Goal: Information Seeking & Learning: Compare options

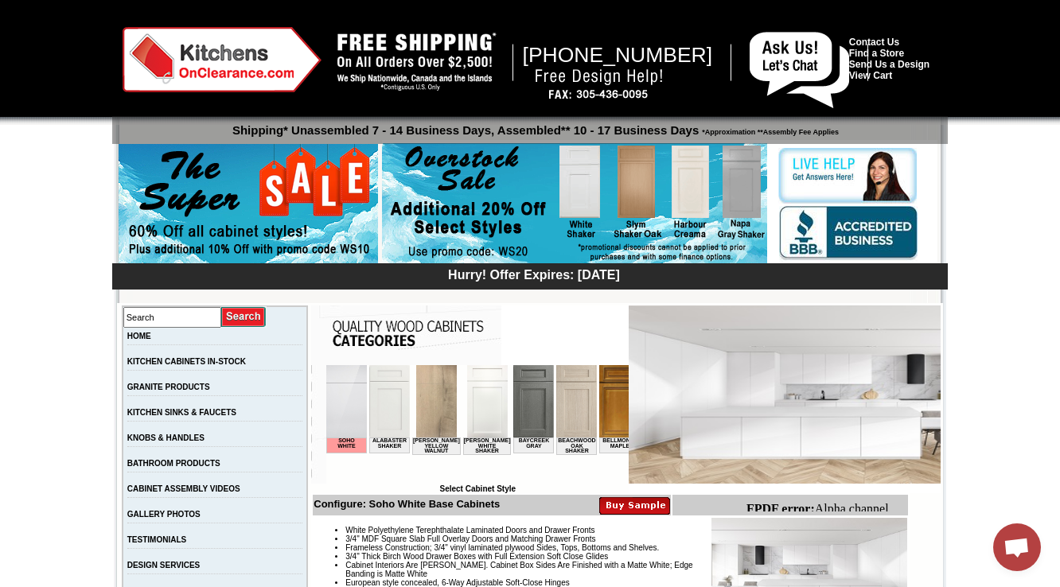
scroll to position [509, 0]
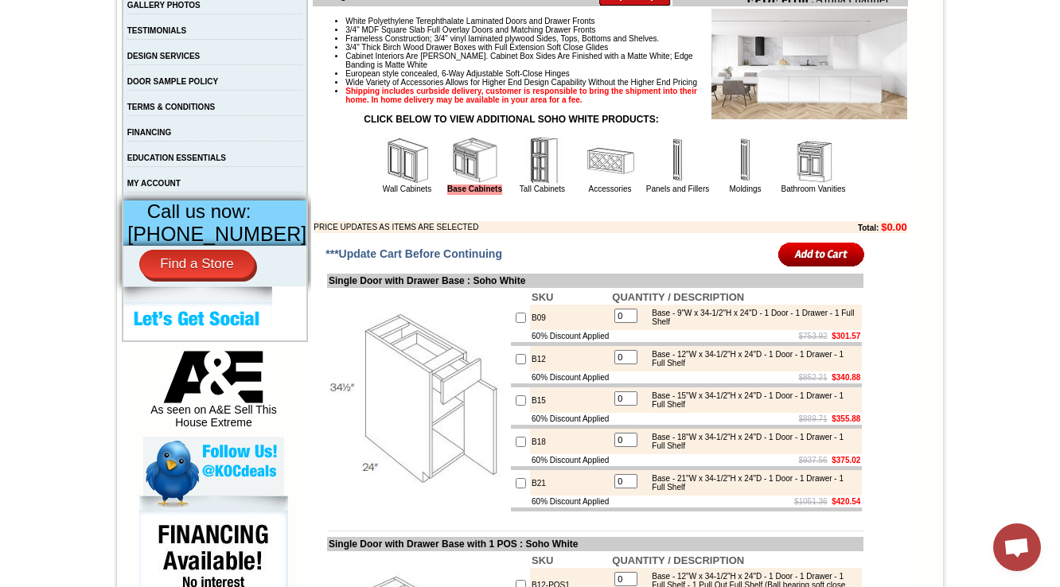
click at [402, 185] on img at bounding box center [408, 161] width 48 height 48
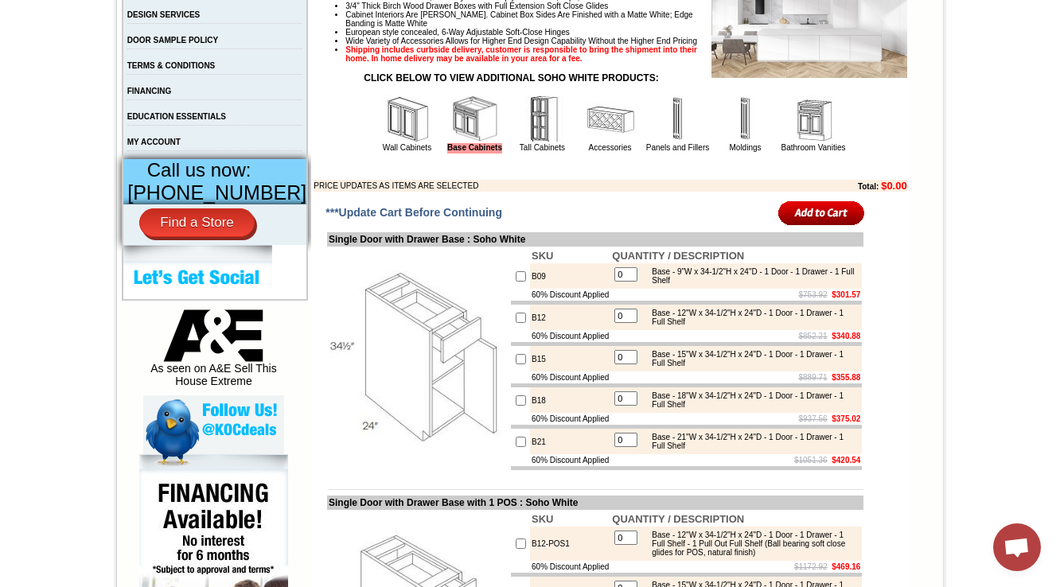
scroll to position [573, 0]
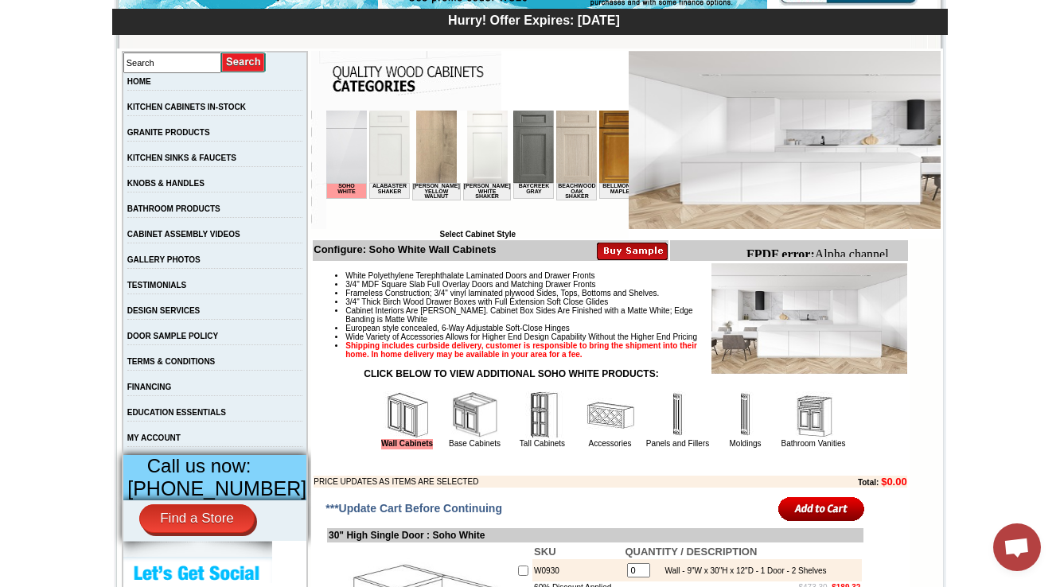
scroll to position [637, 0]
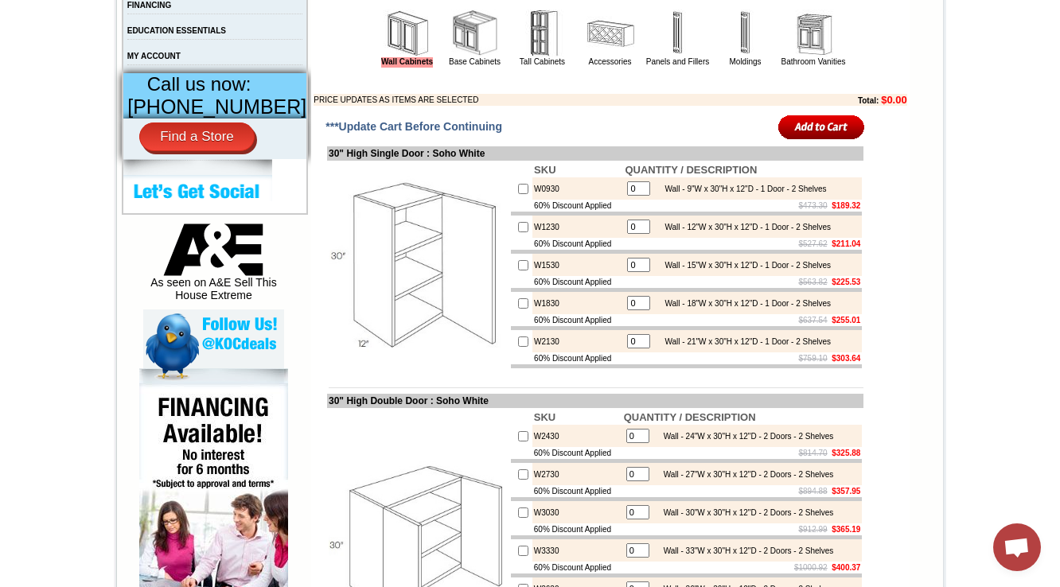
click at [458, 57] on img at bounding box center [475, 34] width 48 height 48
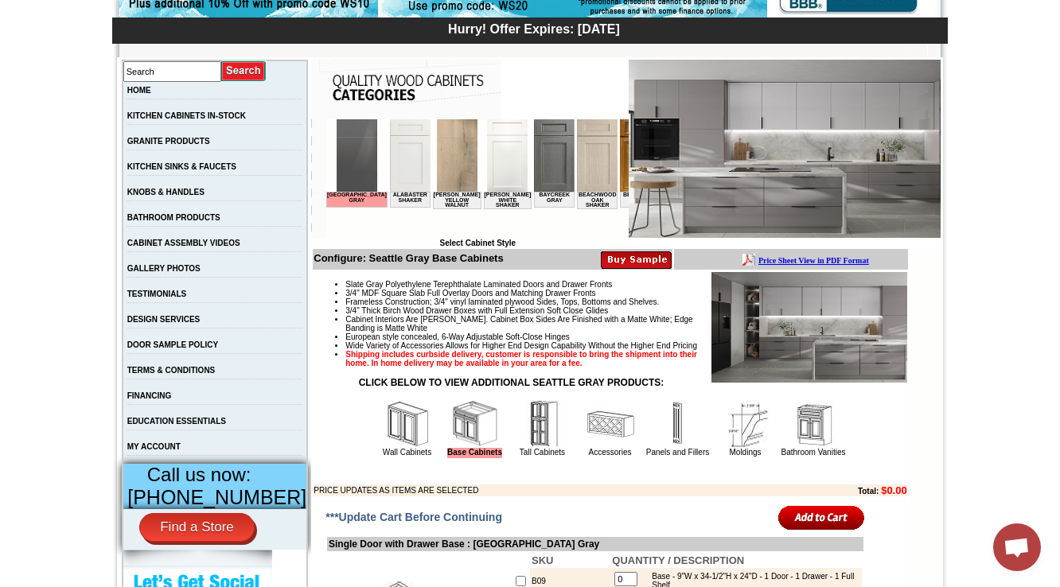
scroll to position [509, 0]
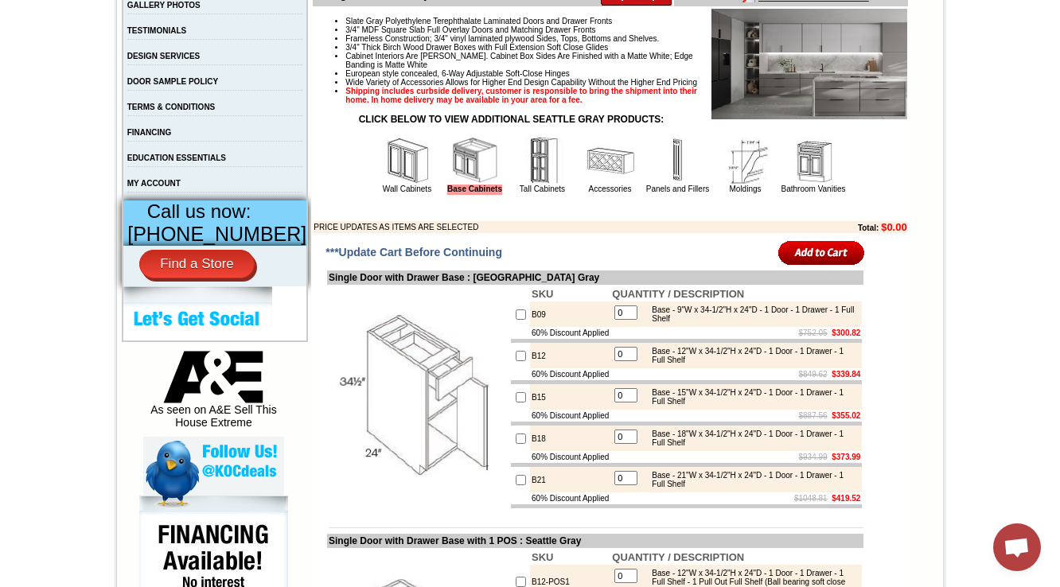
click at [374, 184] on td "Wall Cabinets" at bounding box center [407, 165] width 67 height 60
click img
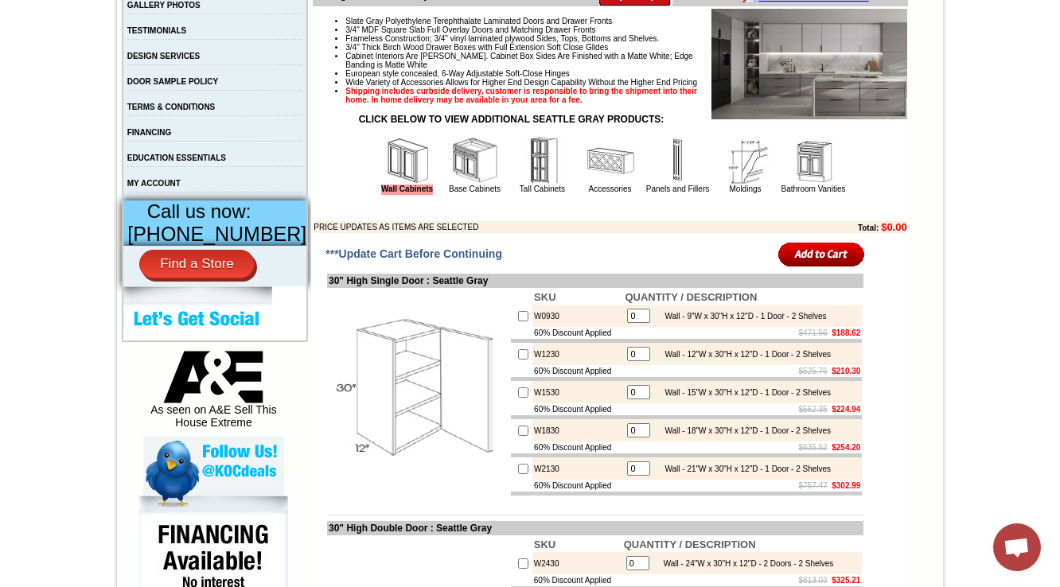
scroll to position [764, 0]
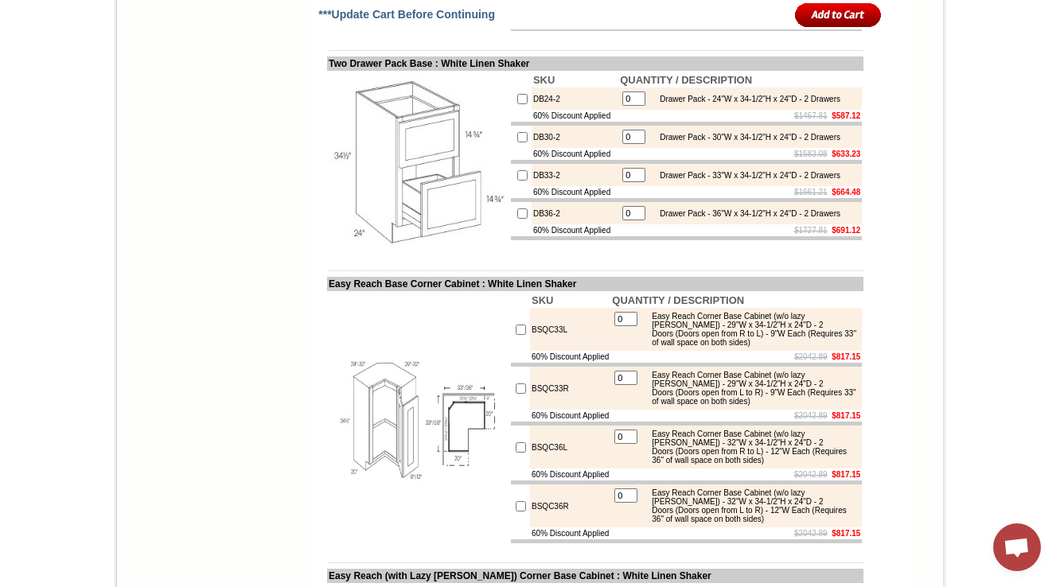
scroll to position [7066, 0]
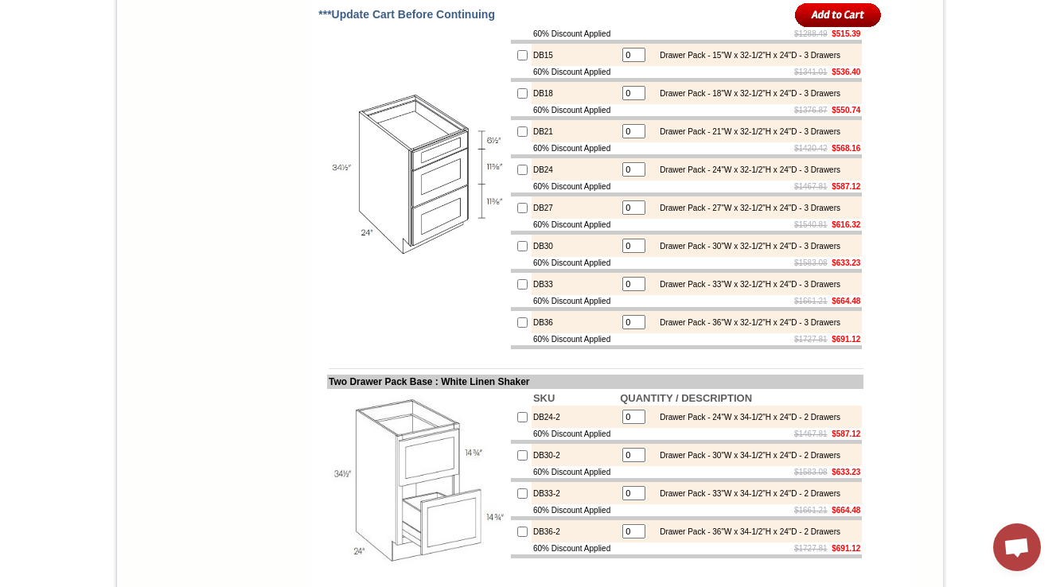
copy td "CSB36"
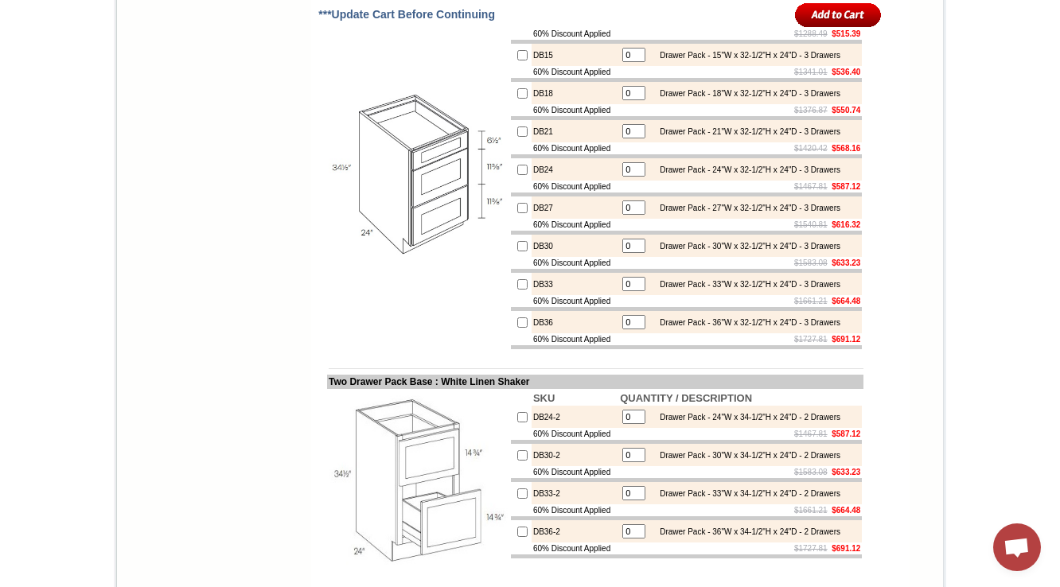
copy td "CSB36"
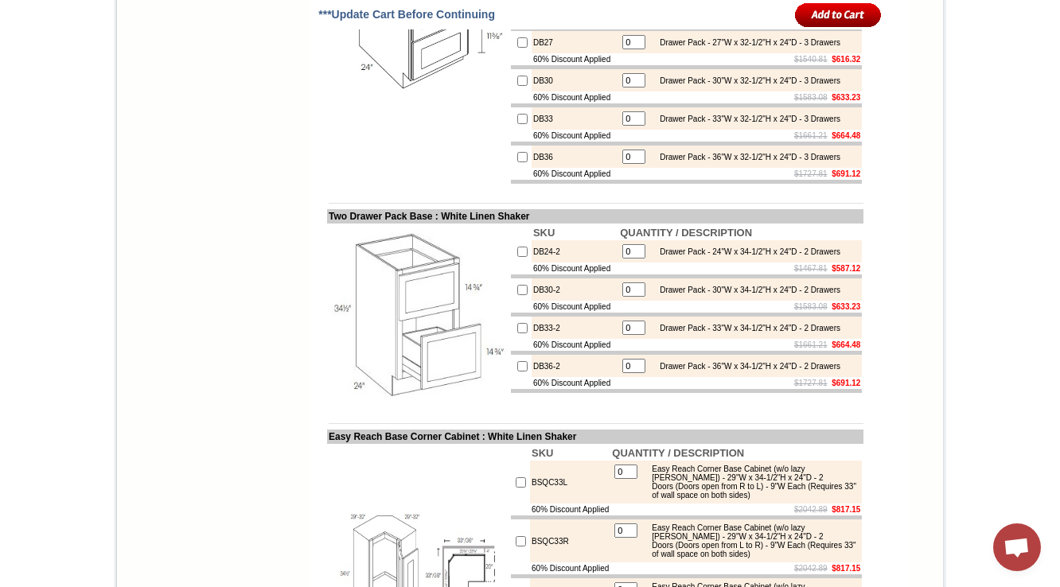
scroll to position [7129, 0]
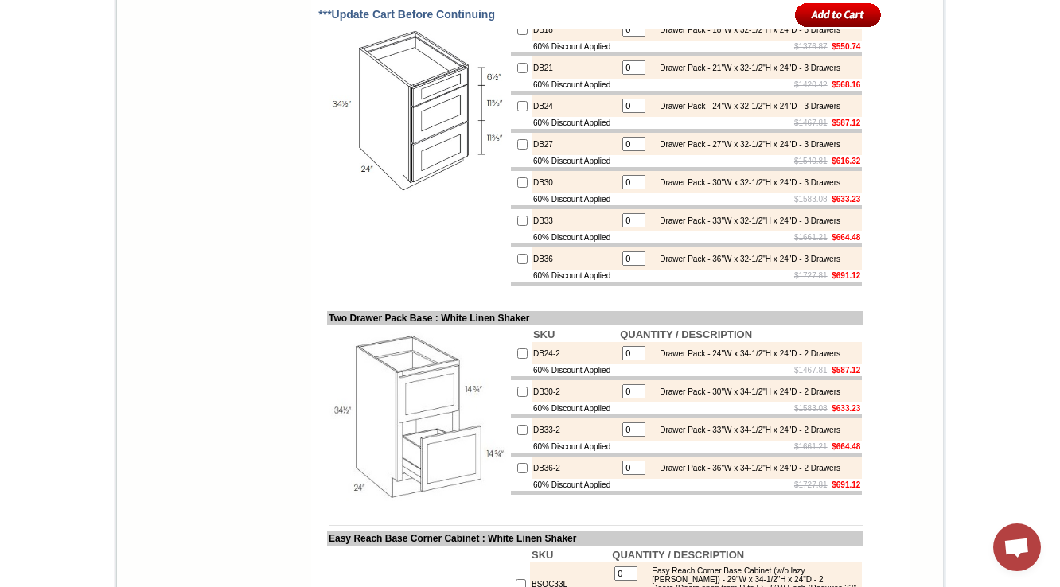
drag, startPoint x: 312, startPoint y: 161, endPoint x: 296, endPoint y: 177, distance: 23.1
copy td "Corner Sink Base Cabin"
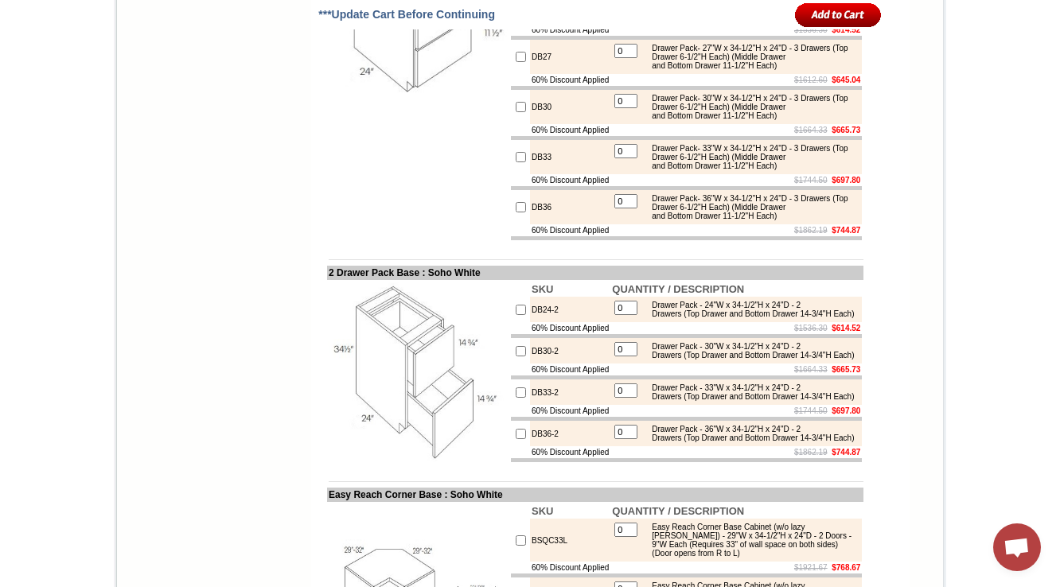
scroll to position [6049, 0]
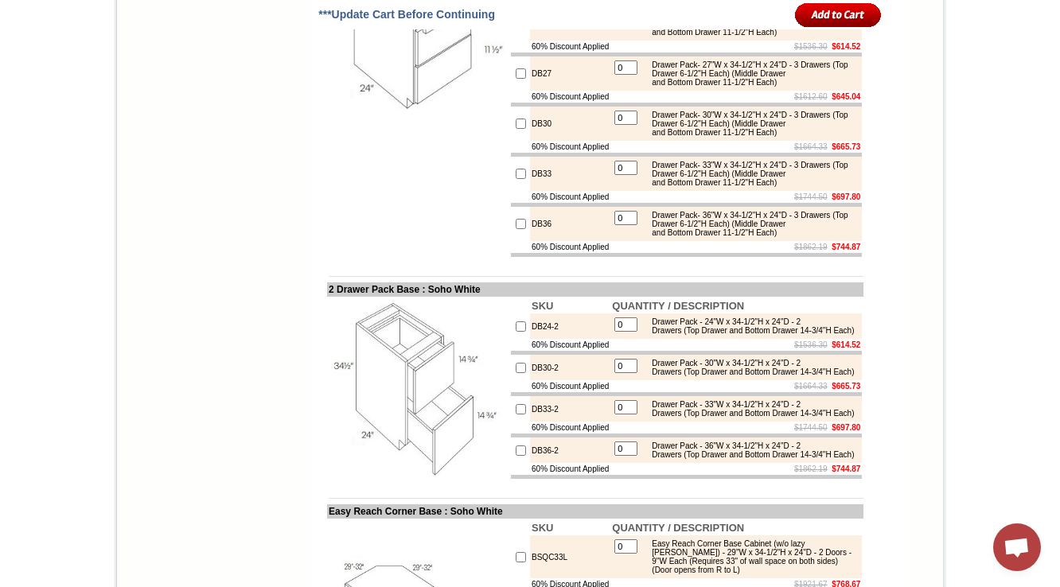
drag, startPoint x: 685, startPoint y: 285, endPoint x: 829, endPoint y: 300, distance: 144.8
copy div "(Top Drawer 6-1/2"H Each) (Middle Drawer and Bottom Drawer 11-1/2"H Each)"
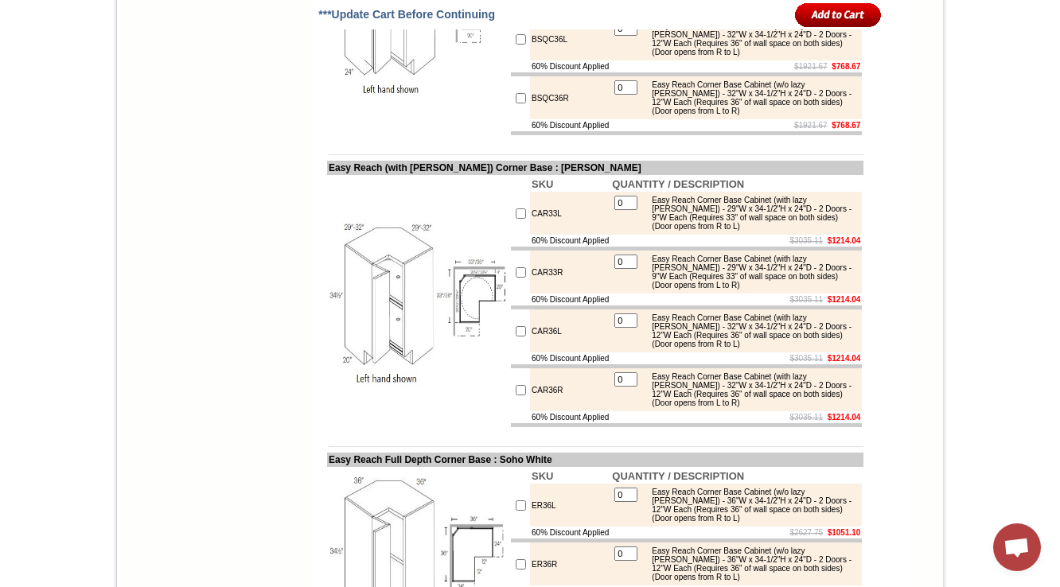
scroll to position [6686, 0]
drag, startPoint x: 687, startPoint y: 207, endPoint x: 706, endPoint y: 220, distance: 23.4
copy div "(Top Drawer and Bottom Drawer 14-3/4"H Each)"
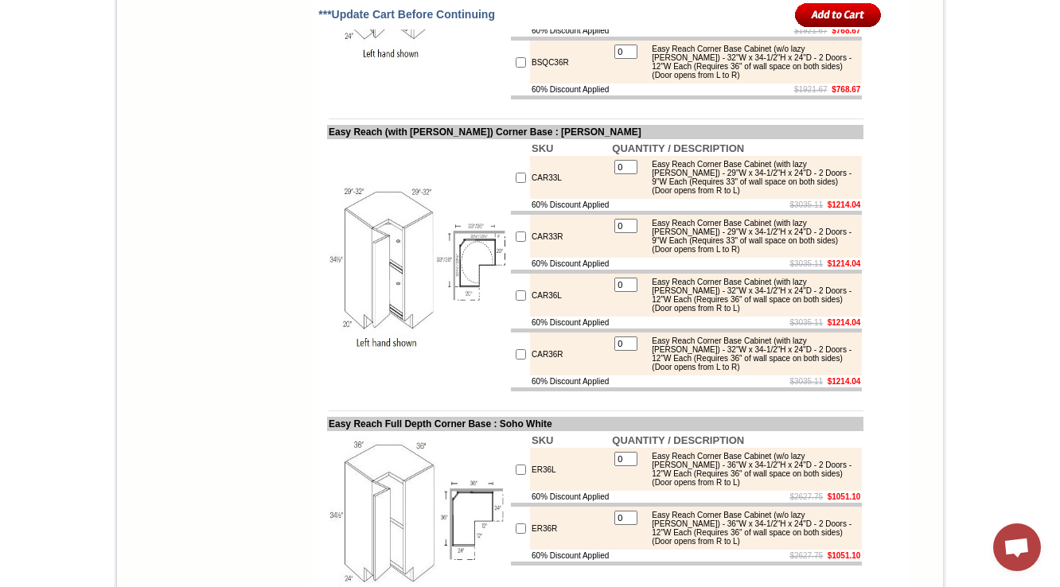
scroll to position [6750, 0]
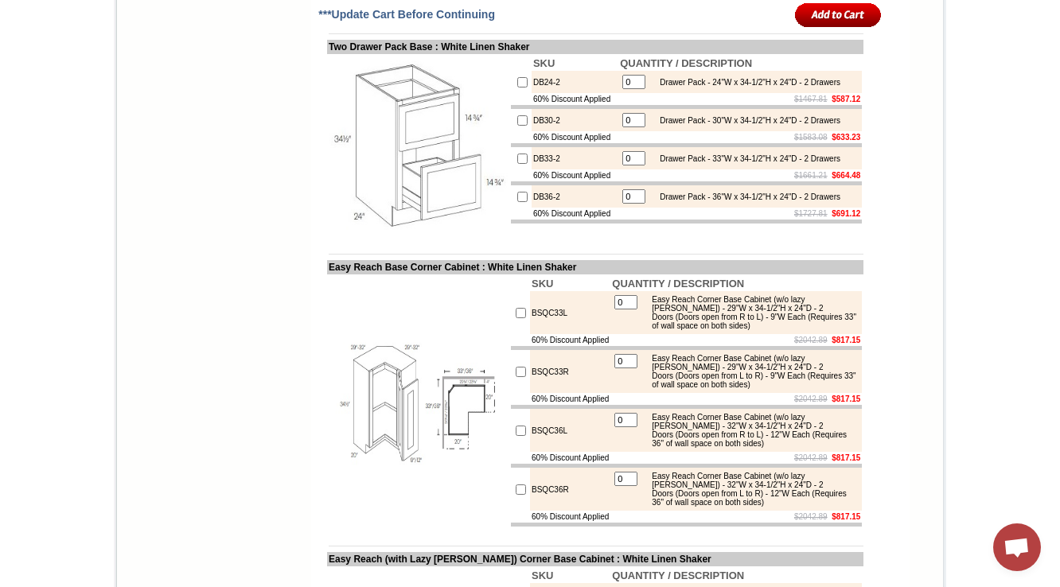
scroll to position [7384, 0]
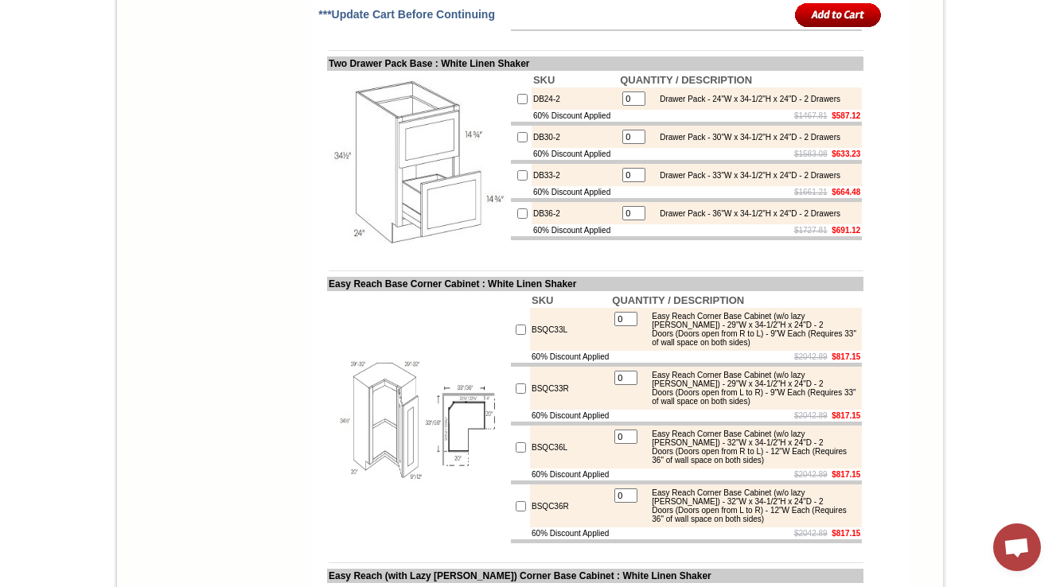
copy td "DB12"
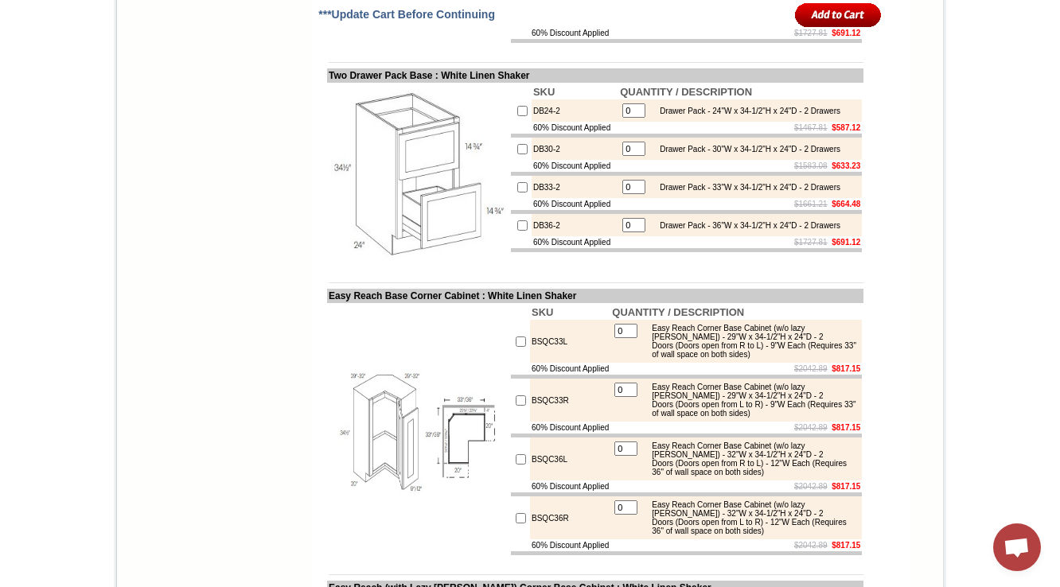
scroll to position [7451, 0]
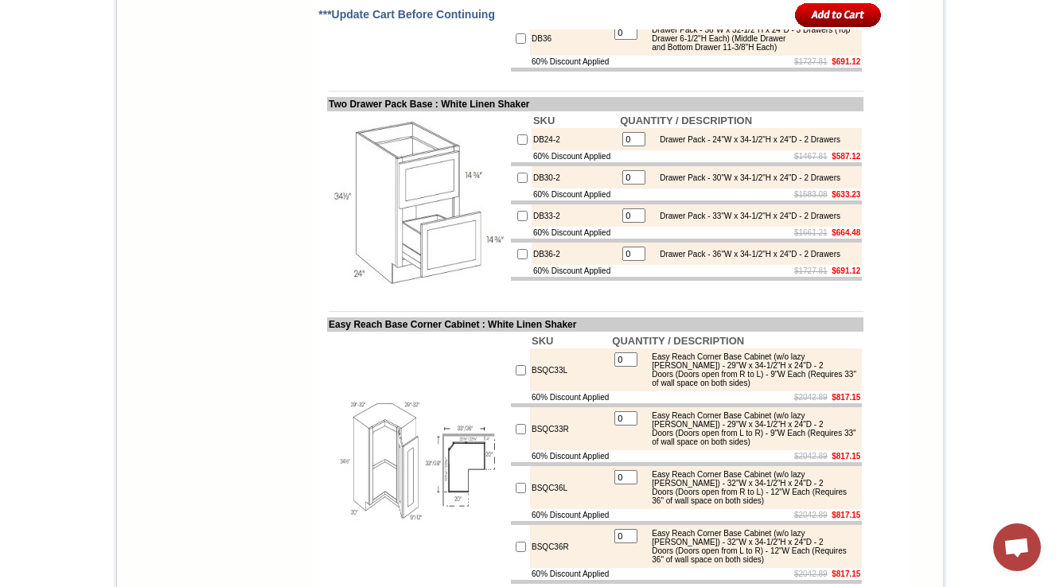
scroll to position [7514, 0]
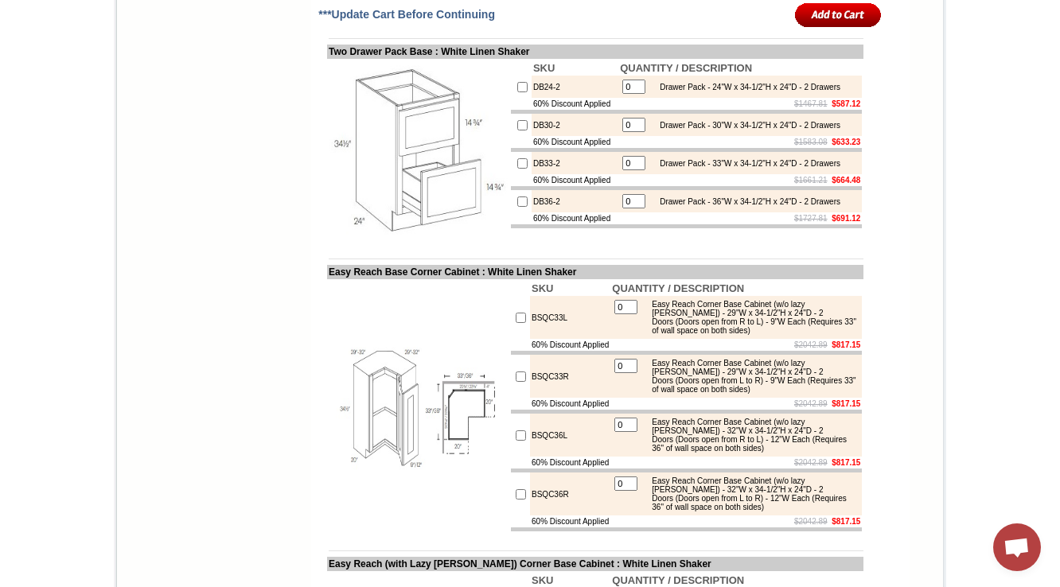
scroll to position [7518, 0]
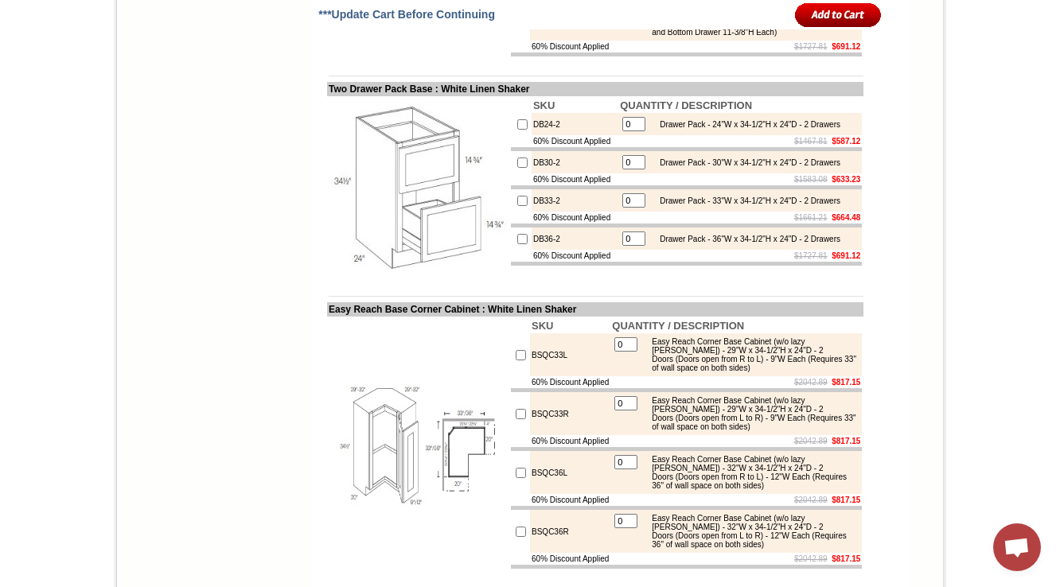
scroll to position [7454, 0]
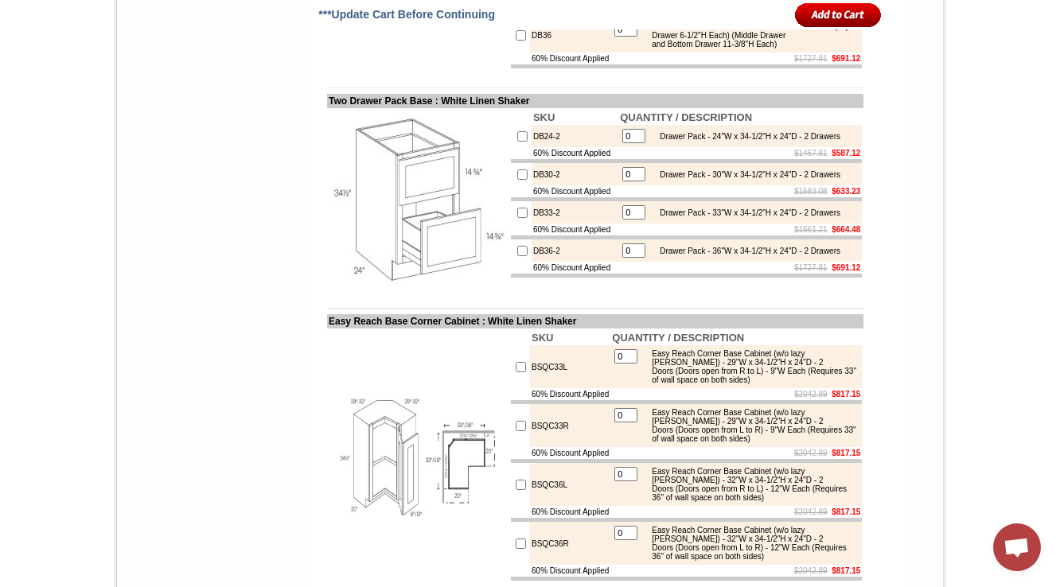
drag, startPoint x: 743, startPoint y: 259, endPoint x: 770, endPoint y: 255, distance: 27.5
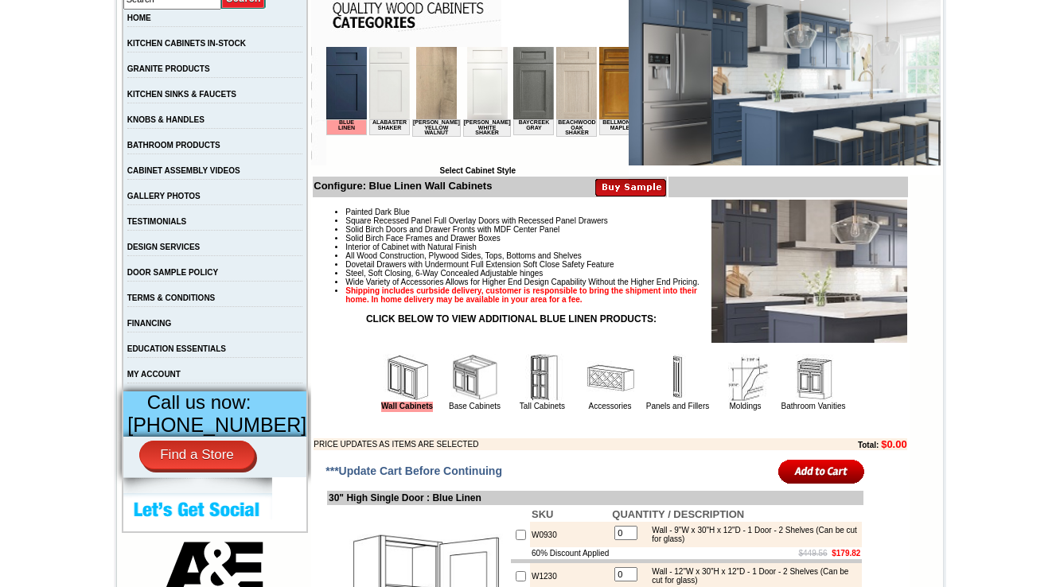
scroll to position [318, 0]
click at [451, 402] on img at bounding box center [475, 378] width 48 height 48
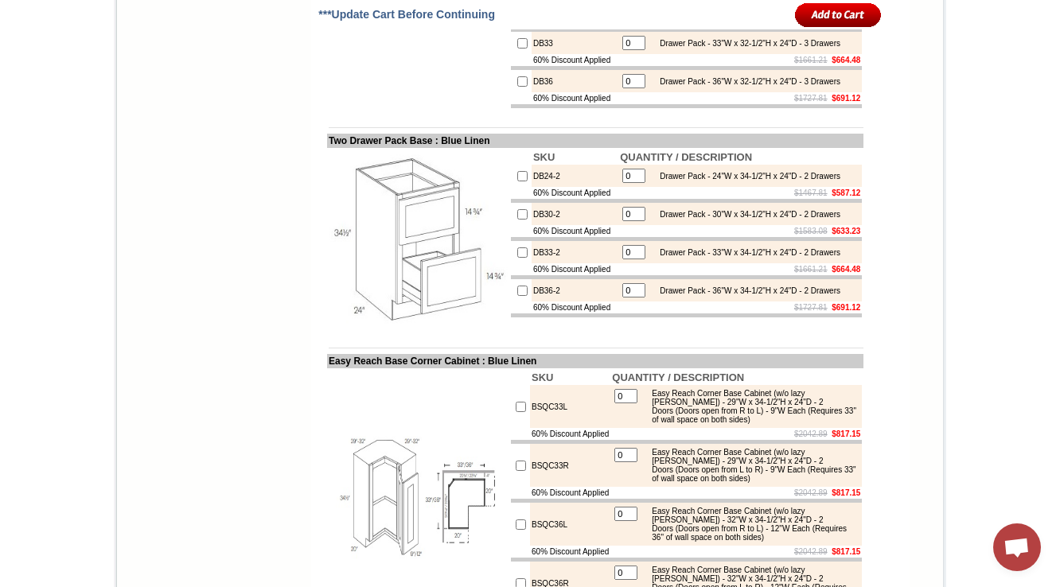
scroll to position [6937, 0]
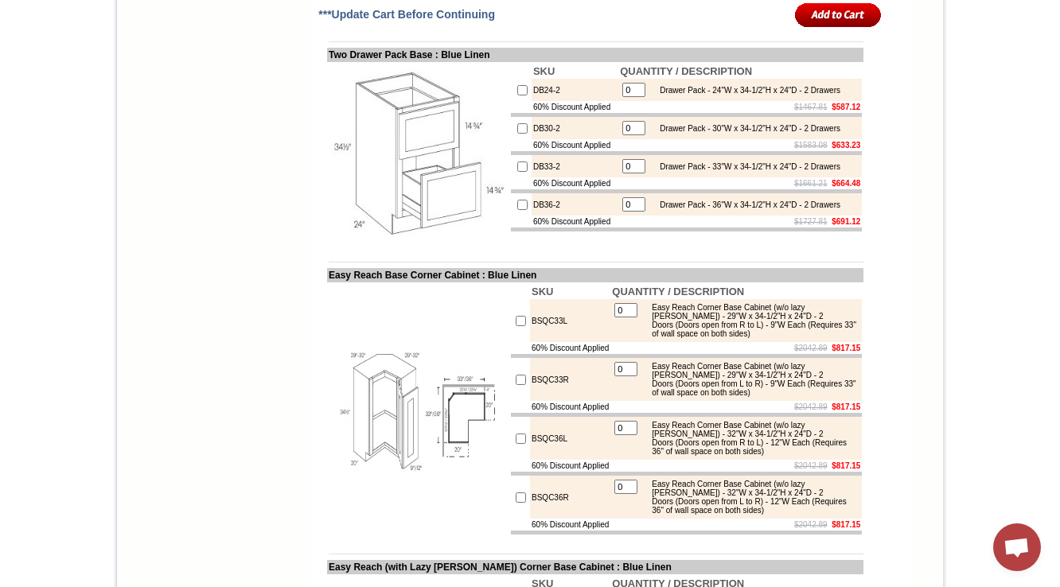
scroll to position [7001, 0]
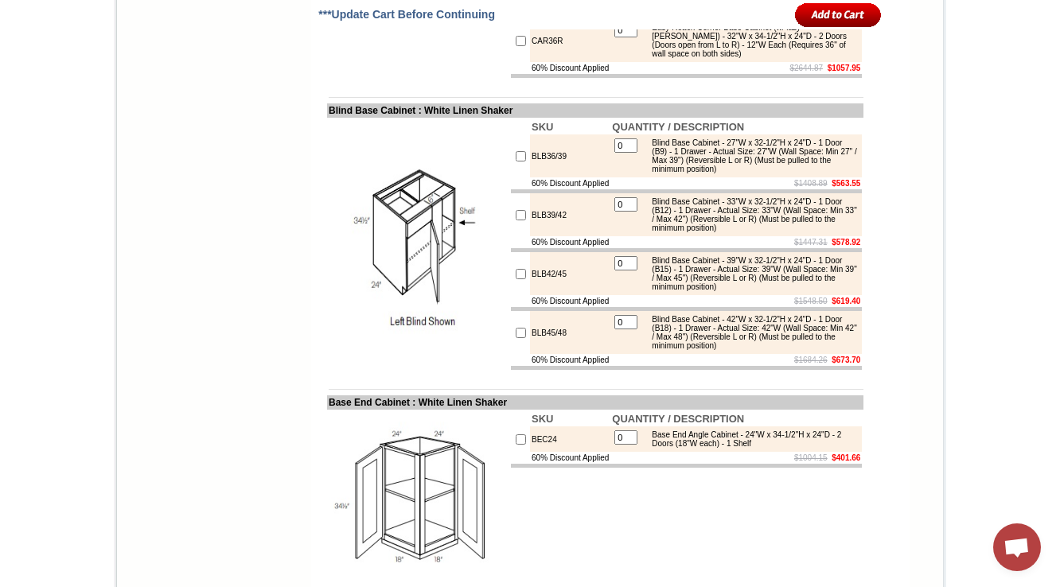
scroll to position [7939, 0]
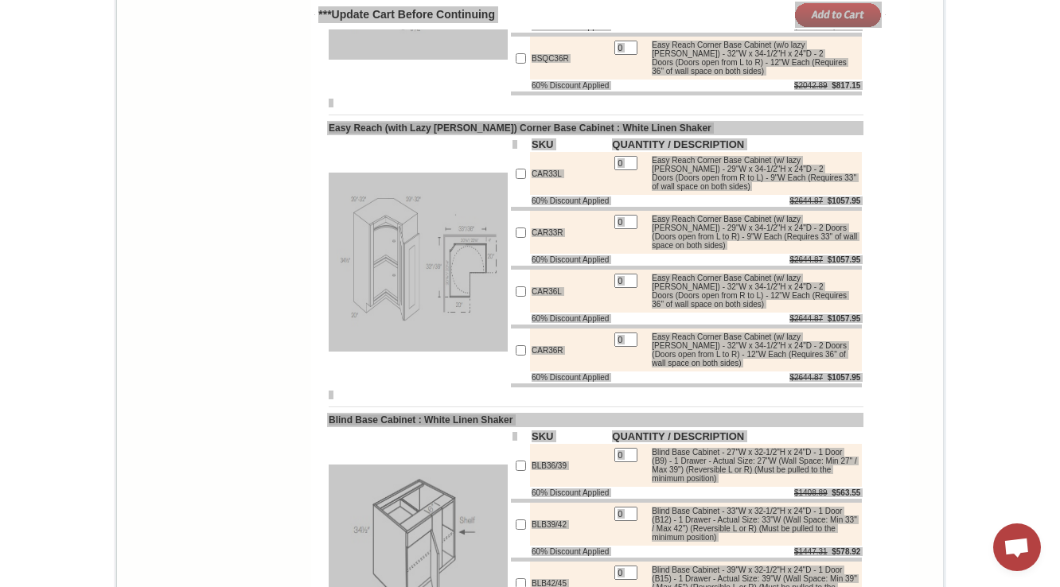
scroll to position [9892, 0]
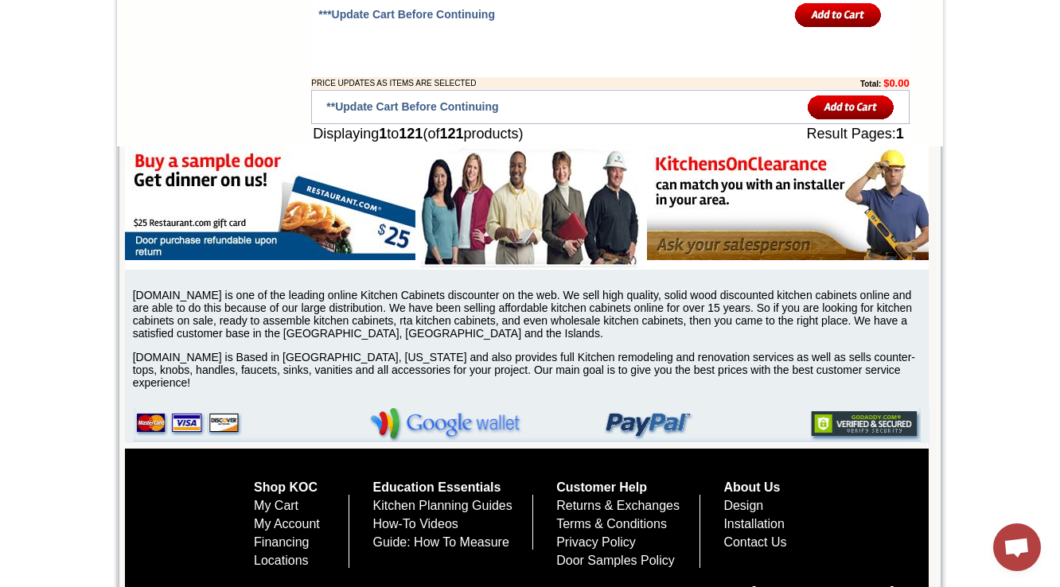
click at [662, 8] on td at bounding box center [741, 14] width 283 height 29
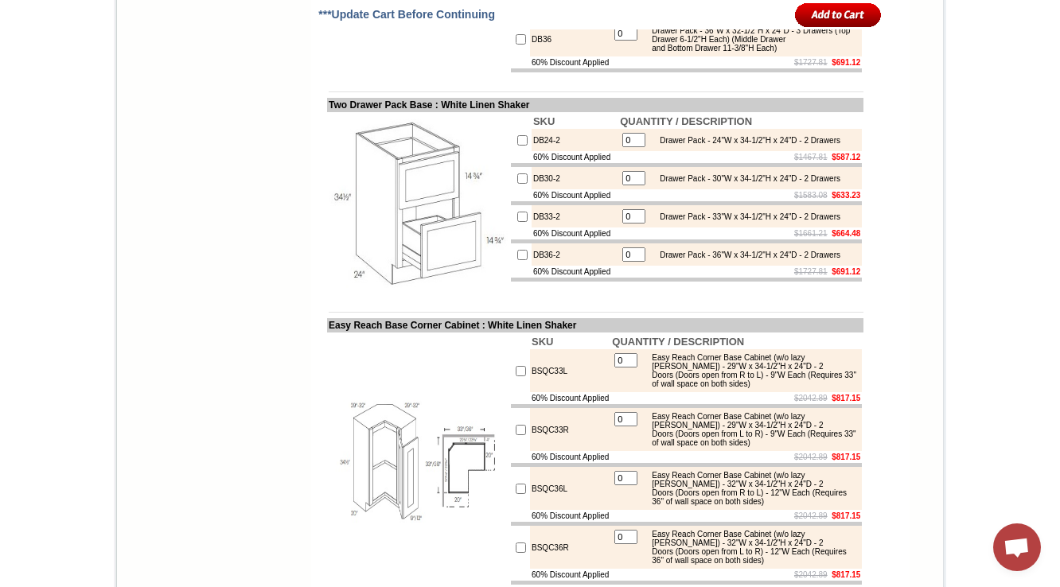
scroll to position [7514, 0]
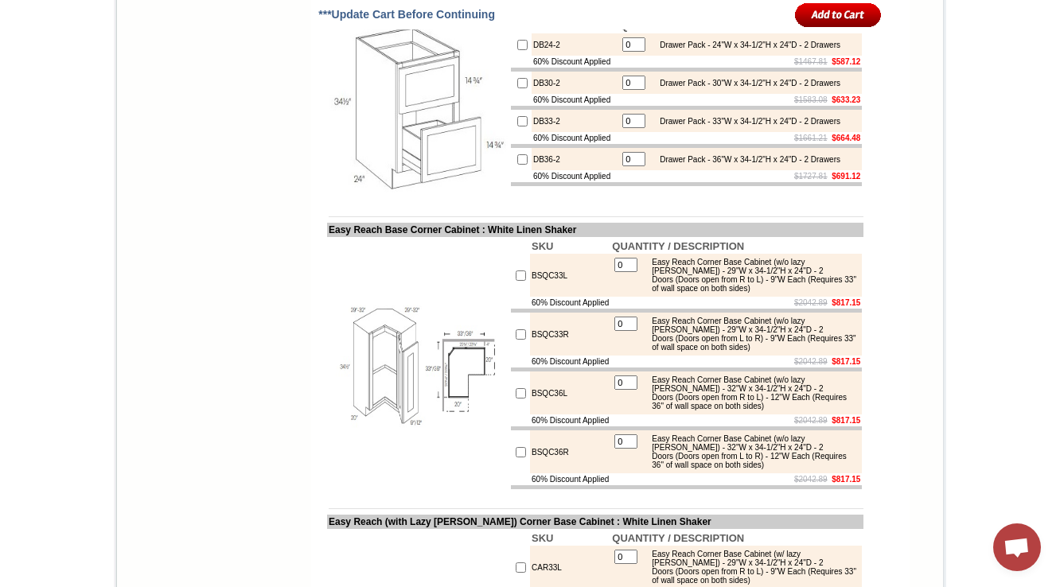
scroll to position [7556, 0]
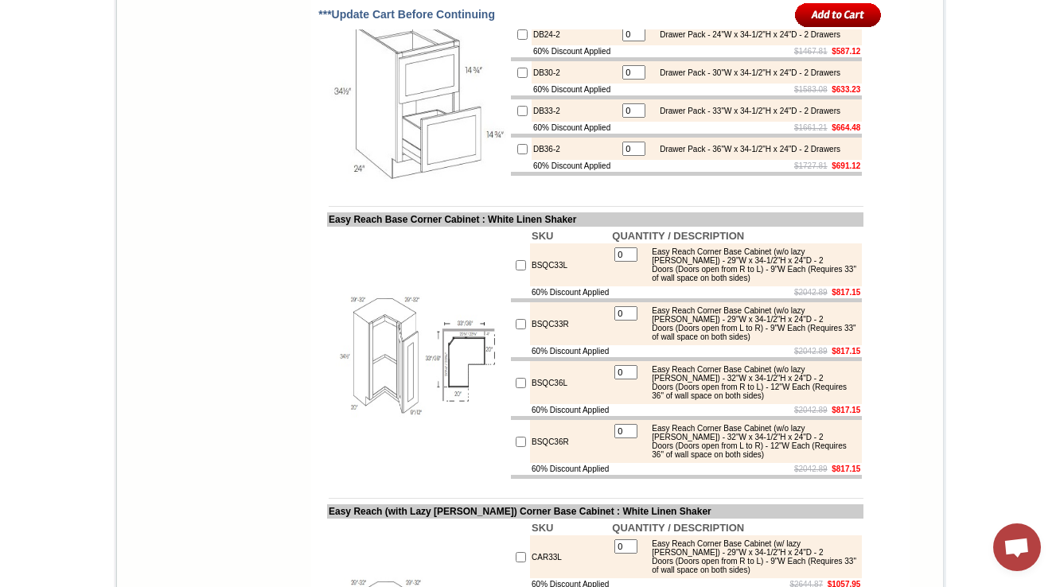
drag, startPoint x: 735, startPoint y: 319, endPoint x: 827, endPoint y: 335, distance: 93.7
copy div "x 34-1/2"H x 24"D - 3 Drawers (Top Drawer 6-1/2"H Each) (Middle Drawer and Bott…"
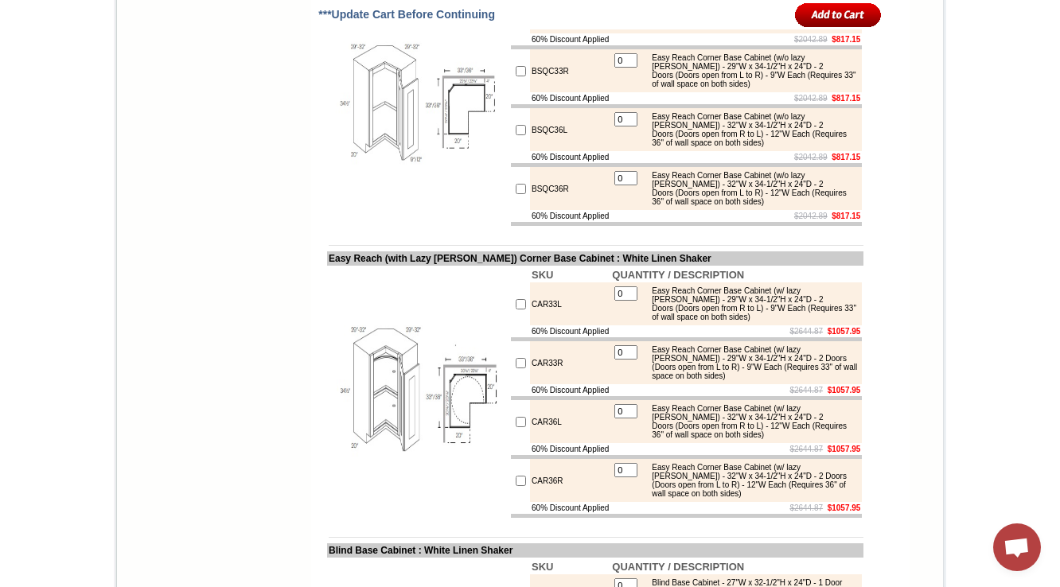
scroll to position [7810, 0]
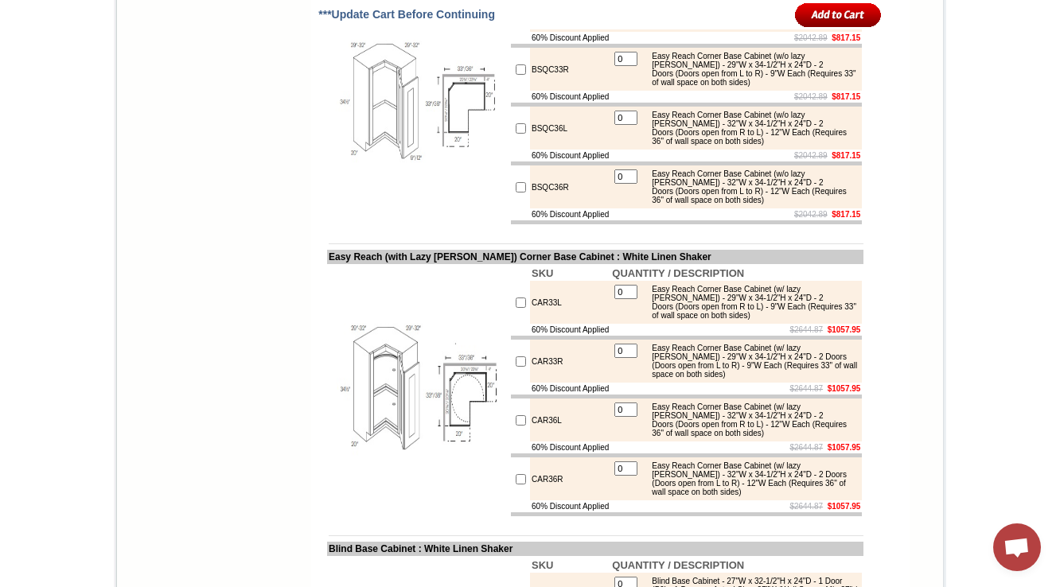
drag, startPoint x: 365, startPoint y: 376, endPoint x: 381, endPoint y: 395, distance: 24.3
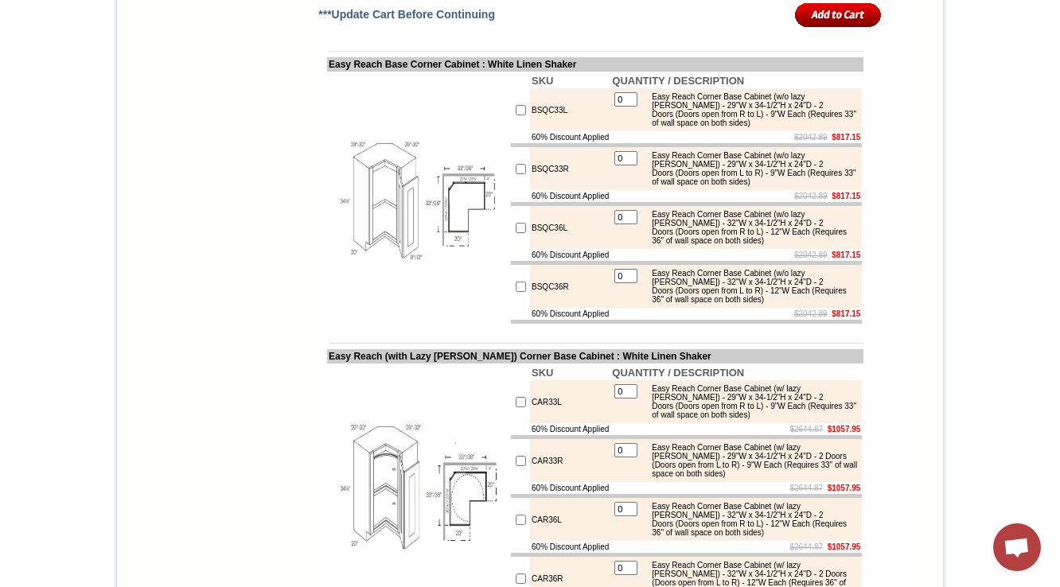
scroll to position [7747, 0]
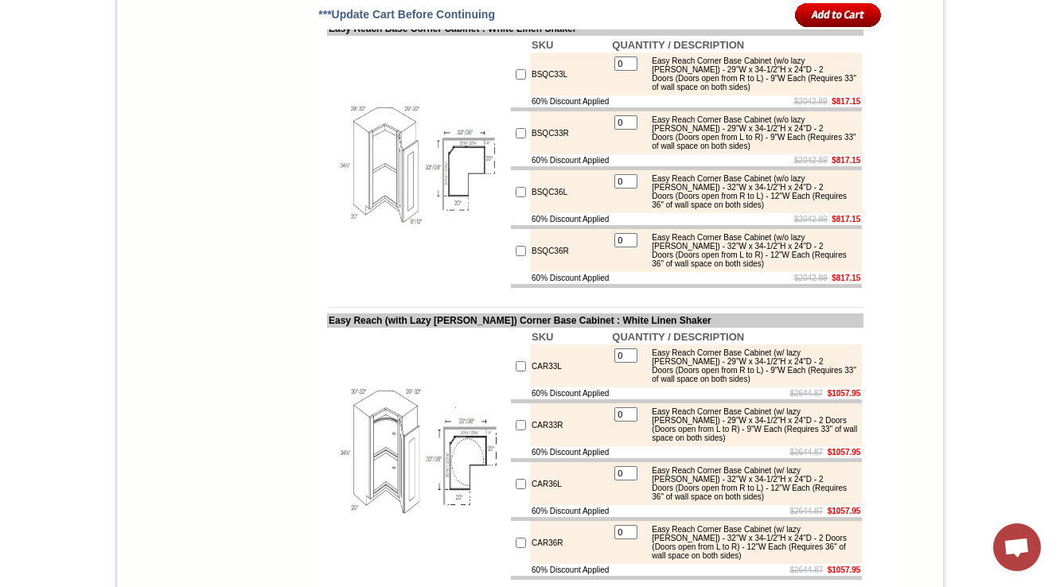
drag, startPoint x: 557, startPoint y: 356, endPoint x: 512, endPoint y: 360, distance: 44.7
copy td "DB24-2"
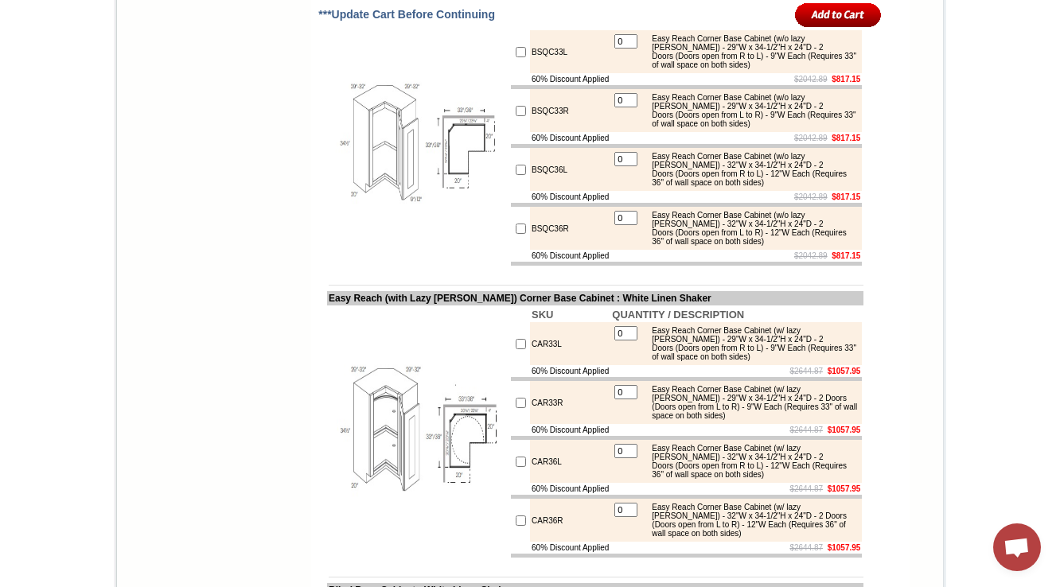
scroll to position [7874, 0]
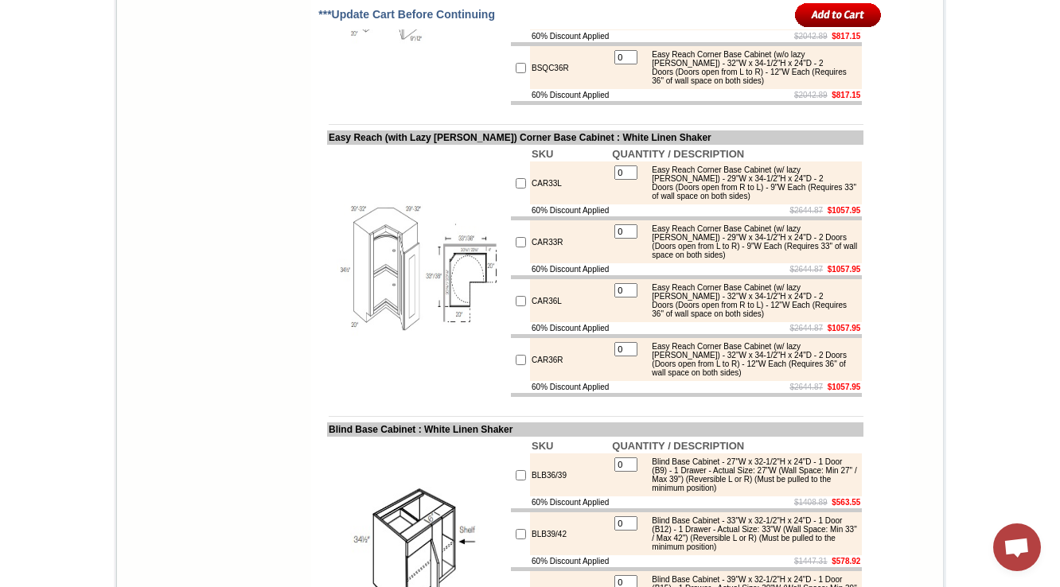
scroll to position [7938, 0]
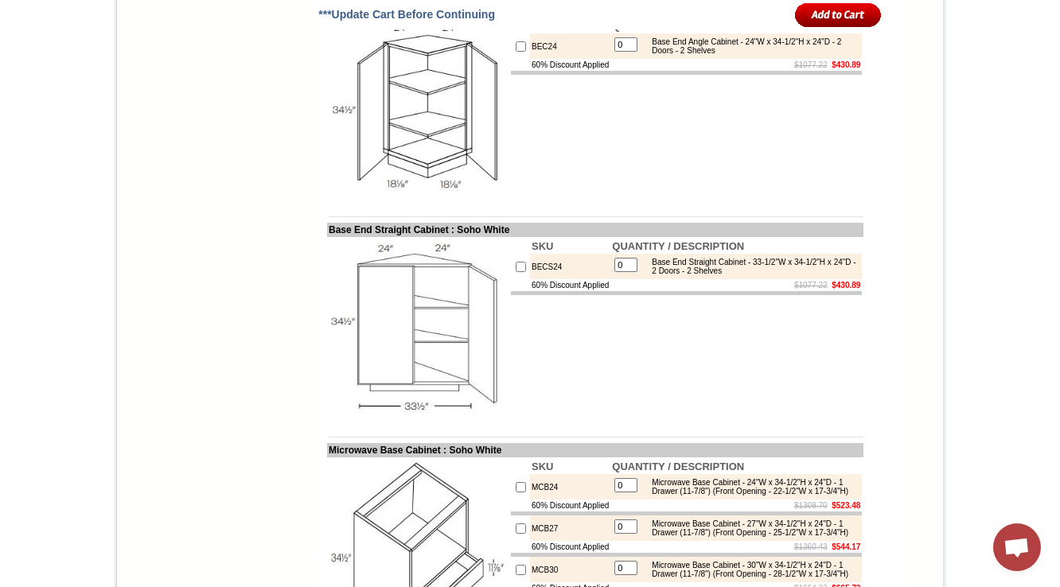
scroll to position [8156, 0]
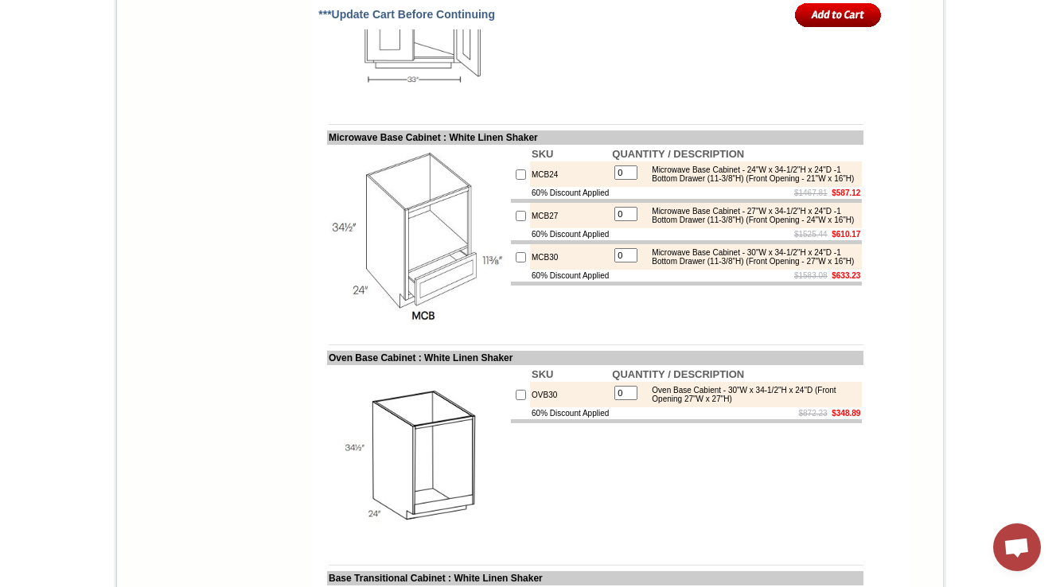
scroll to position [8892, 0]
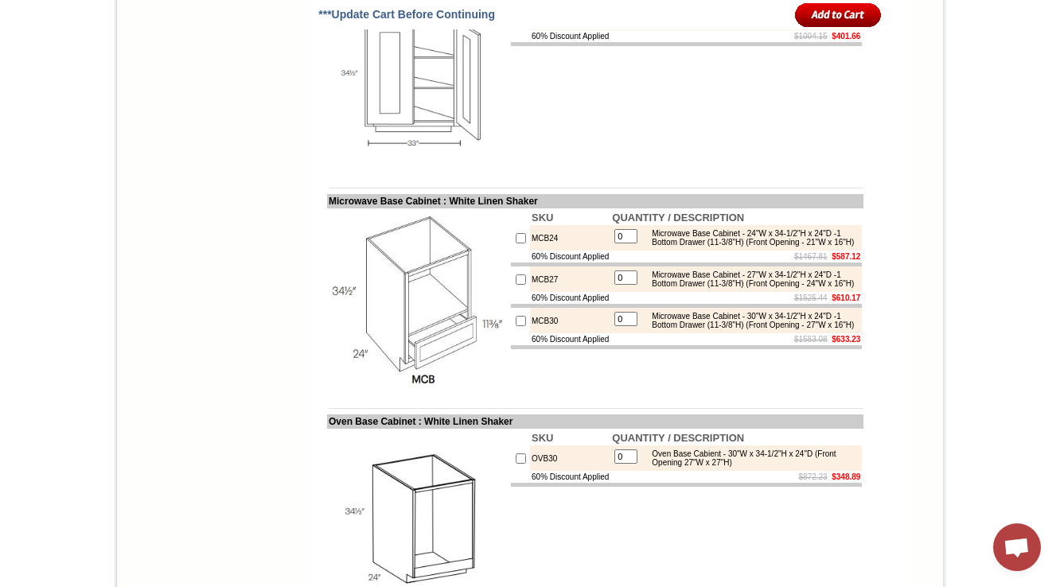
drag, startPoint x: 576, startPoint y: 139, endPoint x: 508, endPoint y: 139, distance: 68.4
copy tr "BLB36/39"
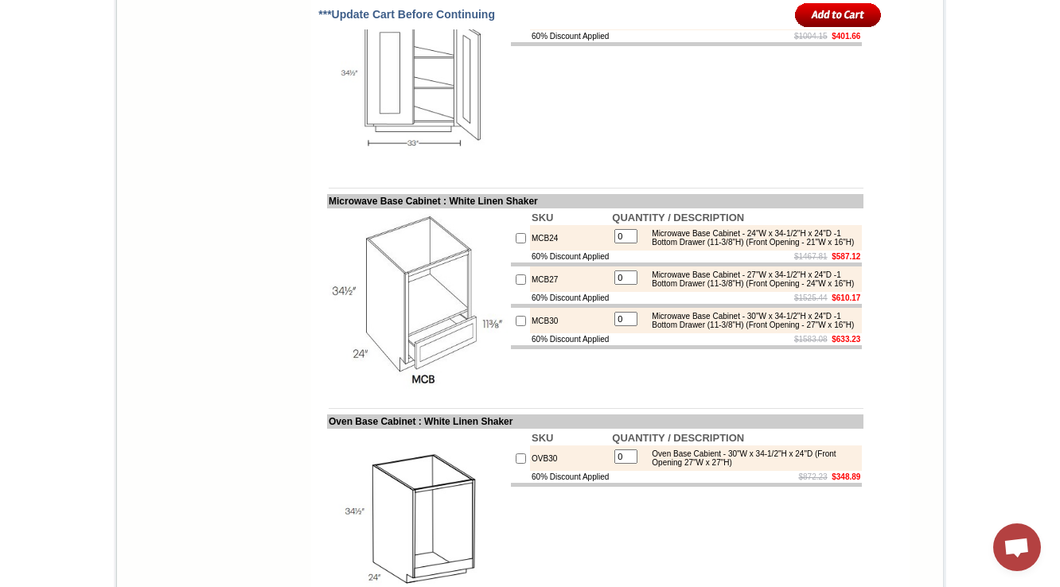
drag, startPoint x: 420, startPoint y: 411, endPoint x: 542, endPoint y: 410, distance: 121.7
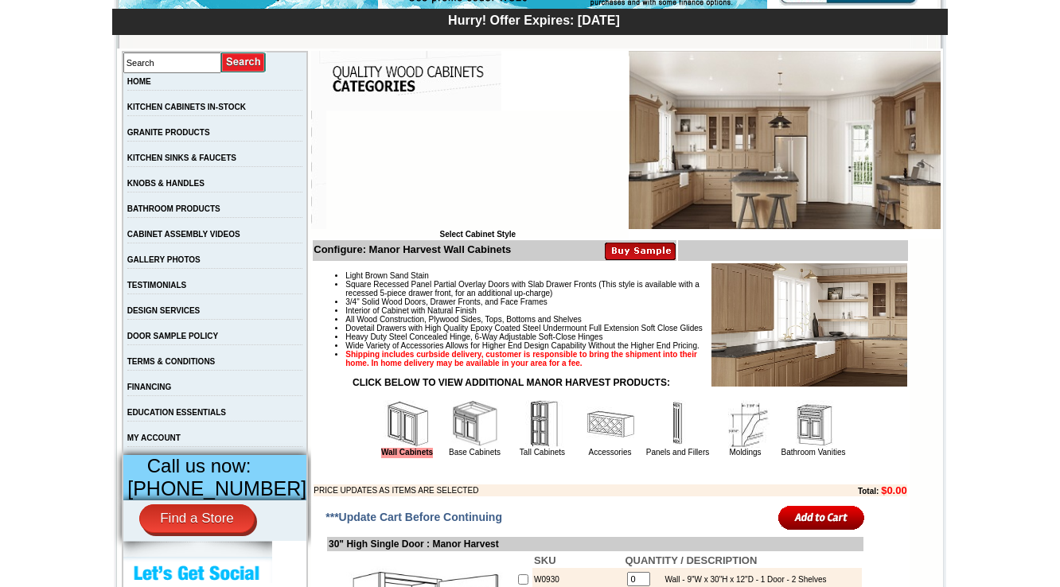
scroll to position [255, 0]
click at [452, 448] on img at bounding box center [475, 424] width 48 height 48
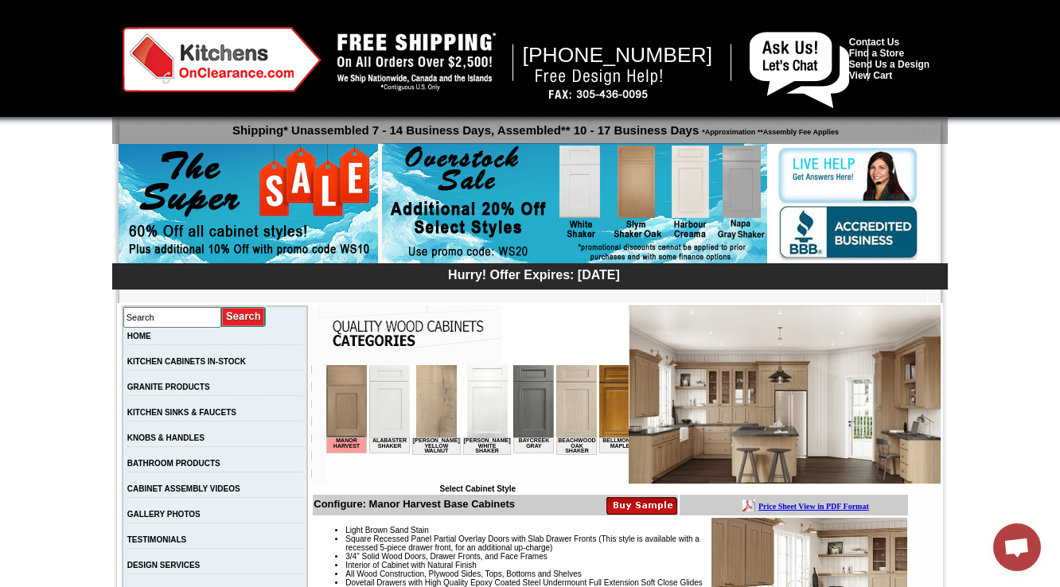
scroll to position [127, 0]
